Goal: Task Accomplishment & Management: Use online tool/utility

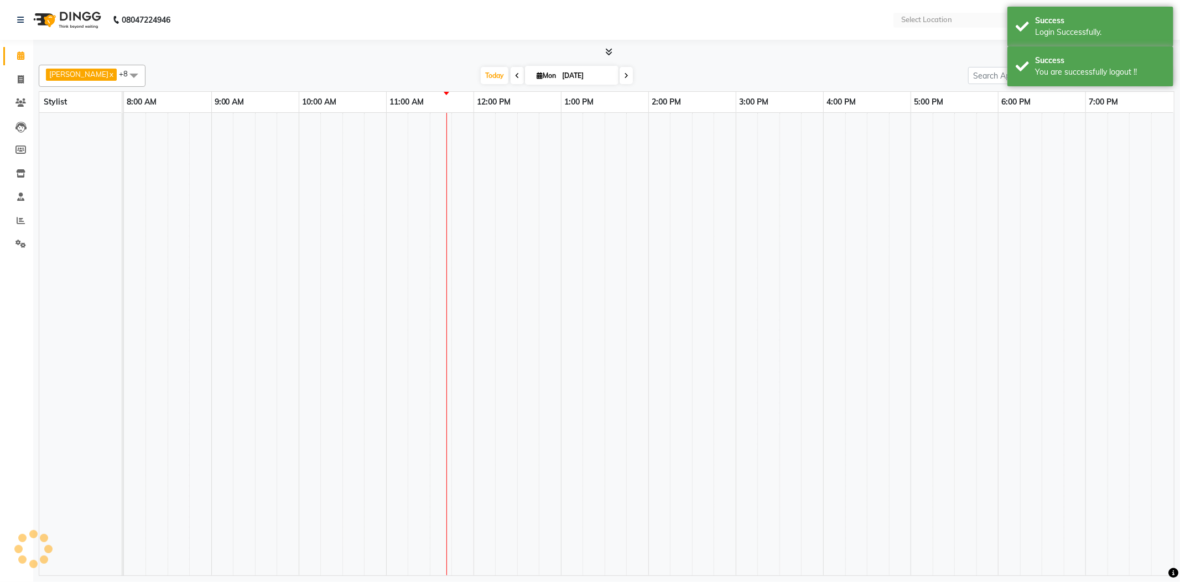
select select "en"
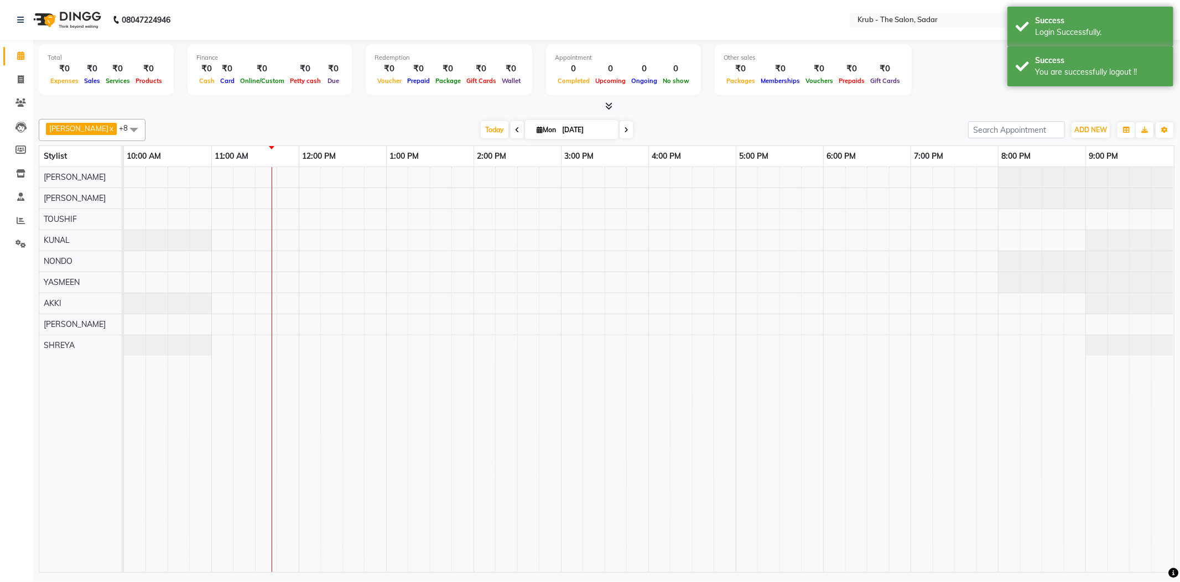
click at [715, 122] on div "[DATE] [DATE]" at bounding box center [557, 130] width 812 height 17
click at [713, 122] on div "[DATE] [DATE]" at bounding box center [557, 130] width 812 height 17
click at [24, 81] on span at bounding box center [20, 80] width 19 height 13
select select "service"
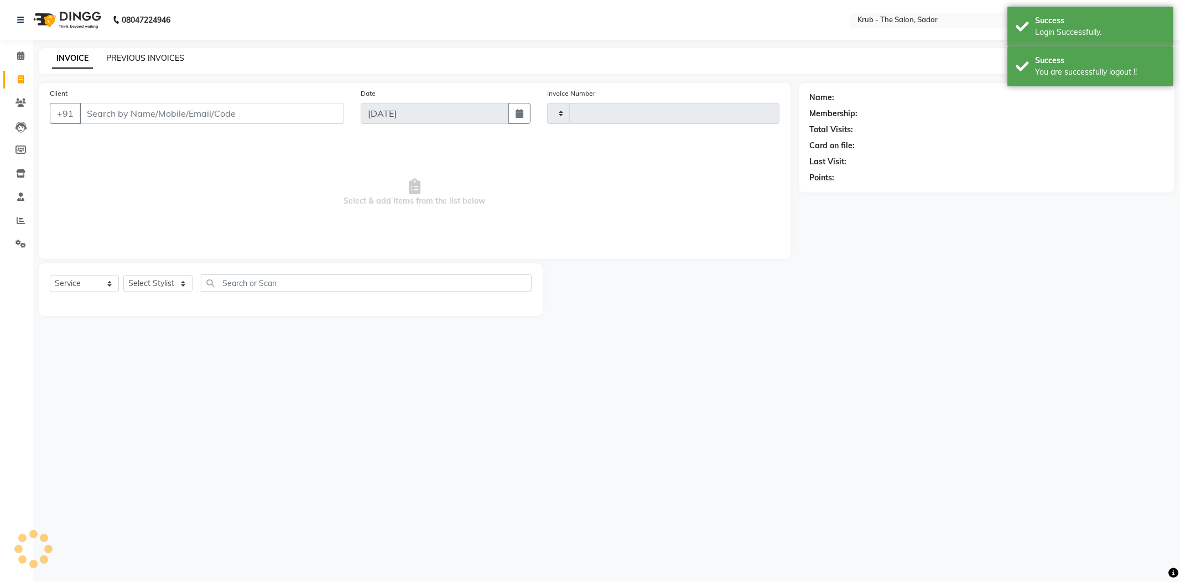
type input "2117"
select select "4449"
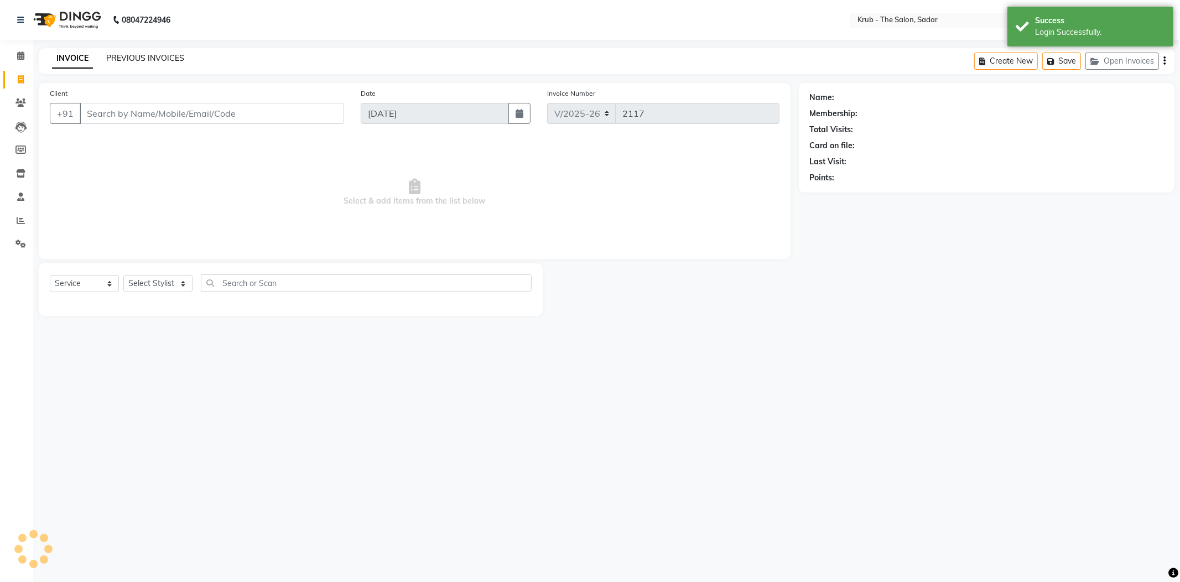
click at [144, 54] on link "PREVIOUS INVOICES" at bounding box center [145, 58] width 78 height 10
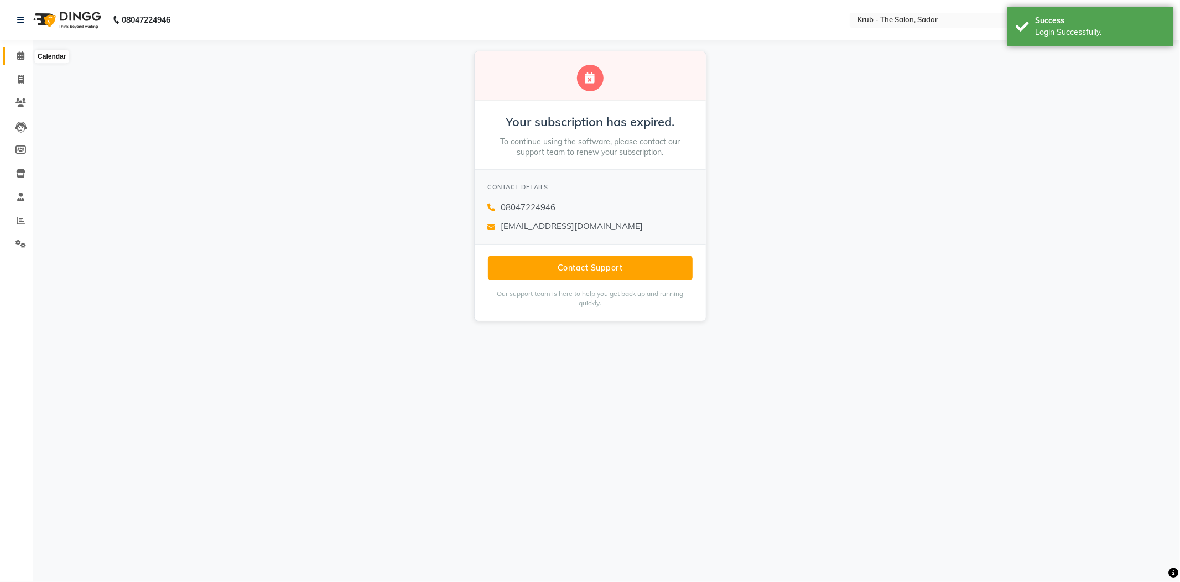
click at [21, 54] on icon at bounding box center [20, 55] width 7 height 8
